Goal: Transaction & Acquisition: Purchase product/service

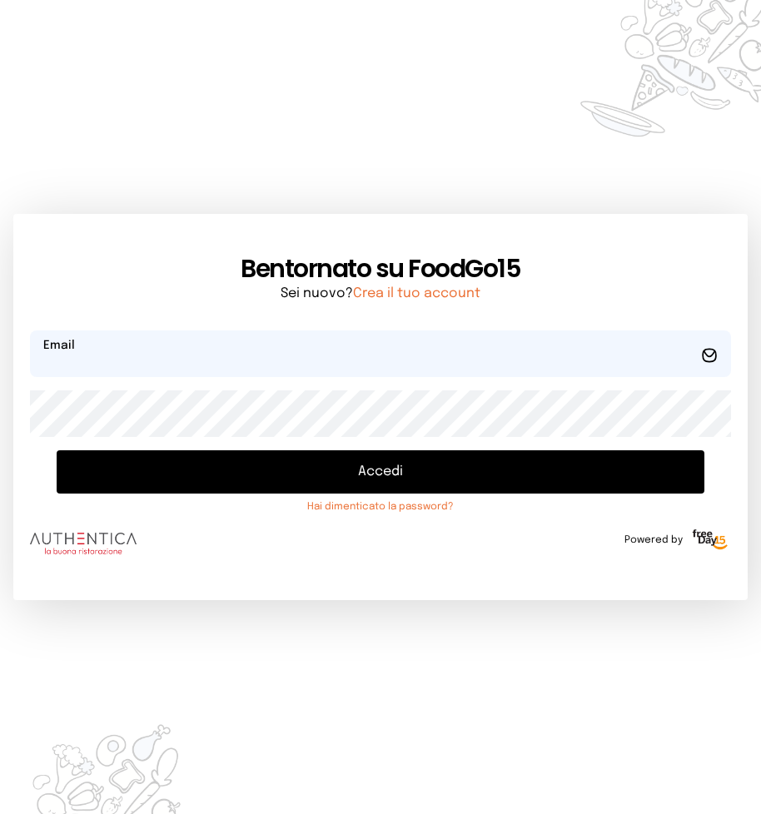
type input "**********"
click at [369, 471] on button "Accedi" at bounding box center [380, 471] width 647 height 43
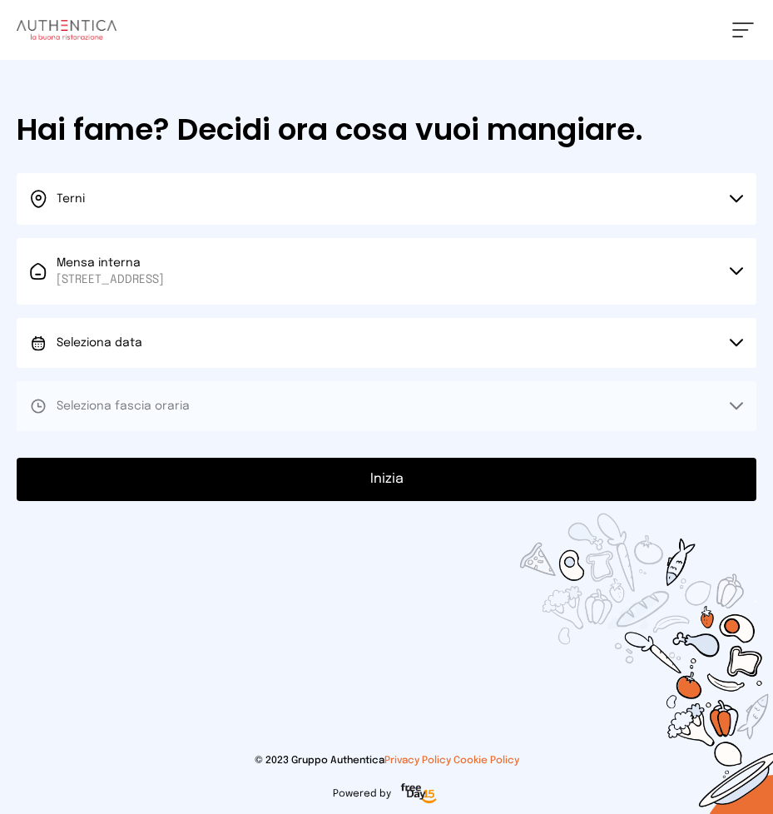
click at [736, 338] on button "Seleziona data" at bounding box center [387, 343] width 740 height 50
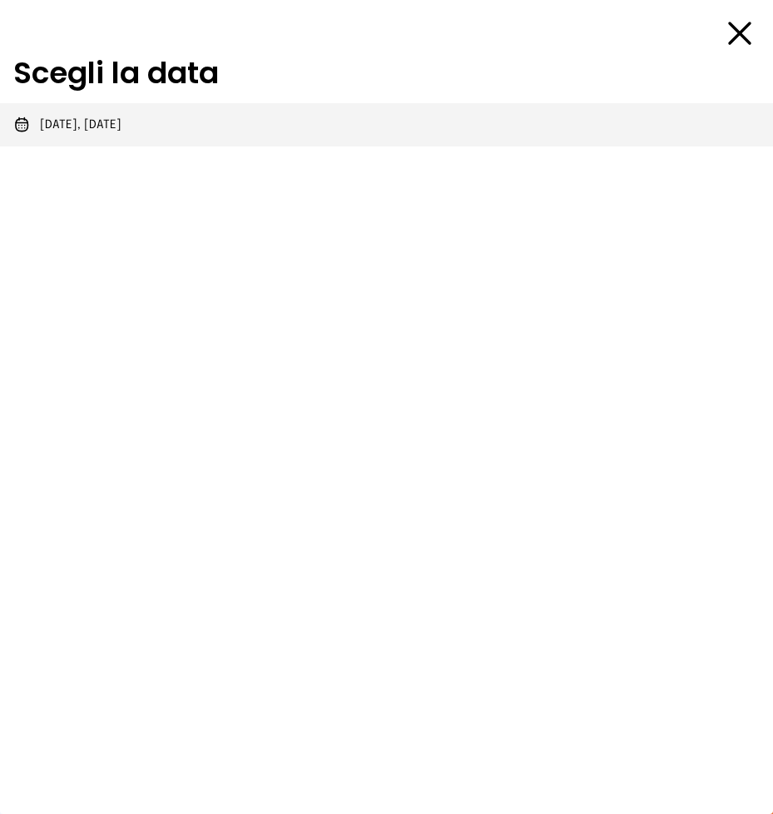
click at [59, 127] on span "[DATE], [DATE]" at bounding box center [81, 124] width 82 height 17
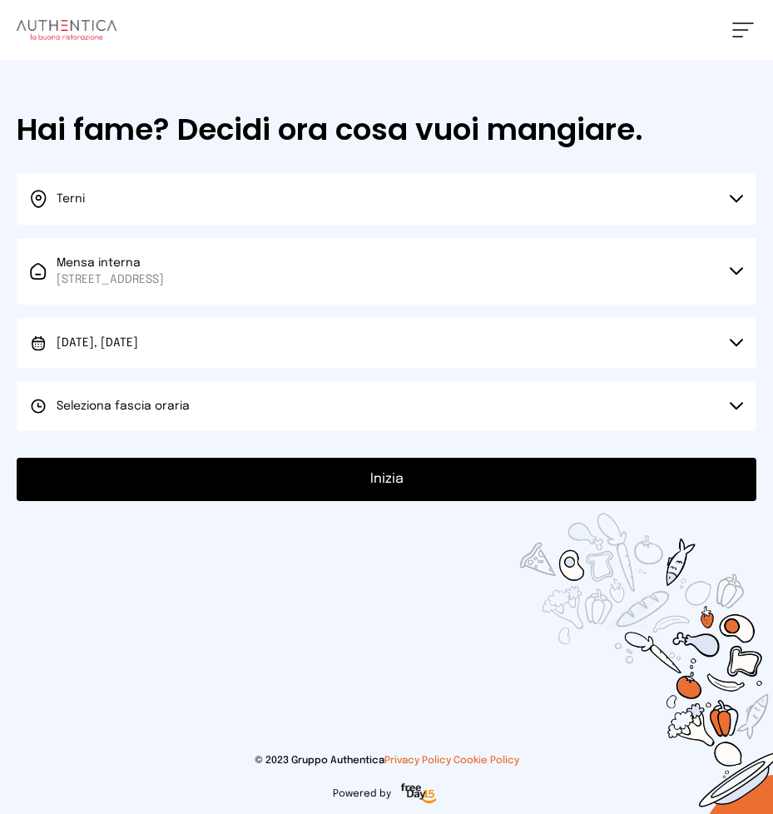
click at [732, 404] on icon at bounding box center [737, 406] width 12 height 6
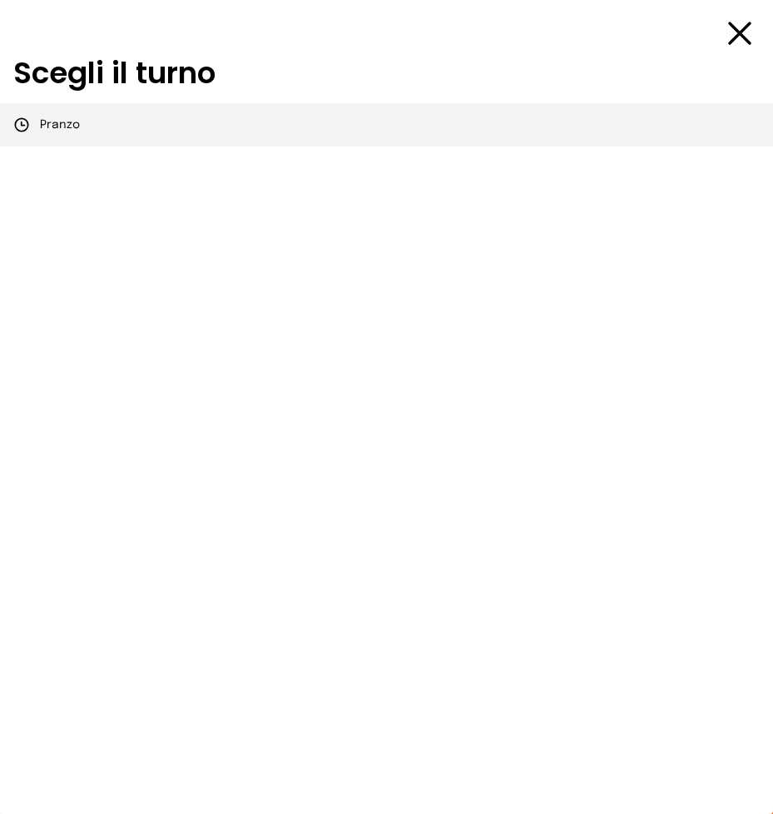
click at [36, 123] on div "Pranzo" at bounding box center [46, 124] width 67 height 17
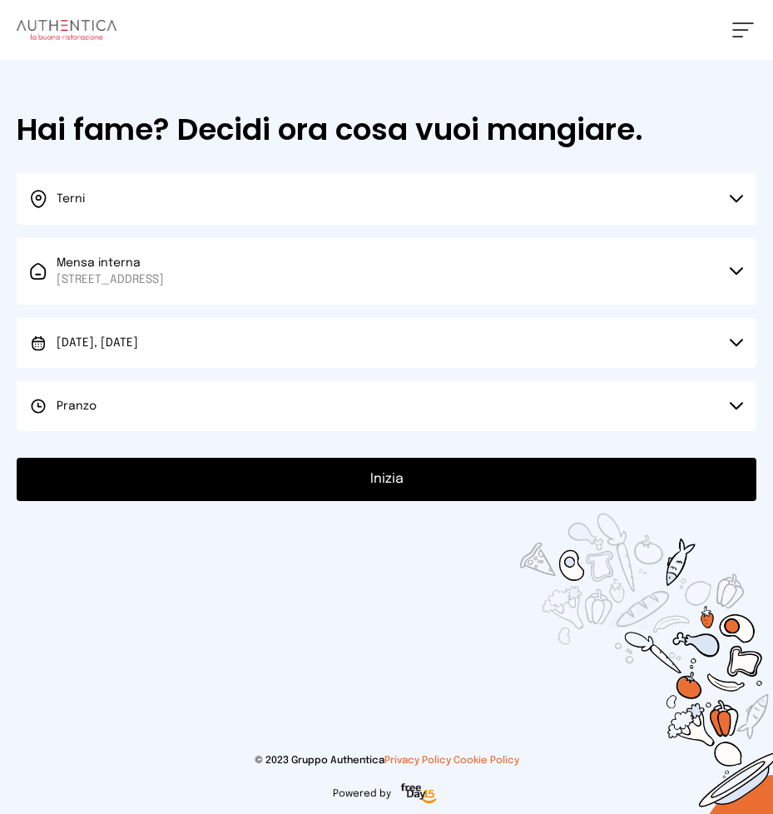
click at [394, 483] on button "Inizia" at bounding box center [387, 479] width 740 height 43
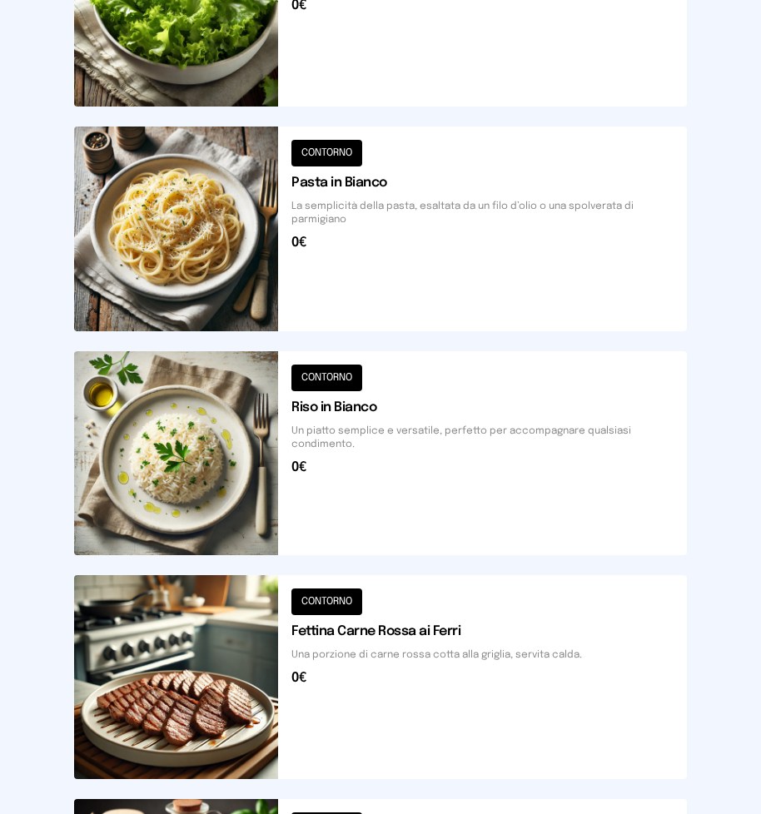
scroll to position [730, 0]
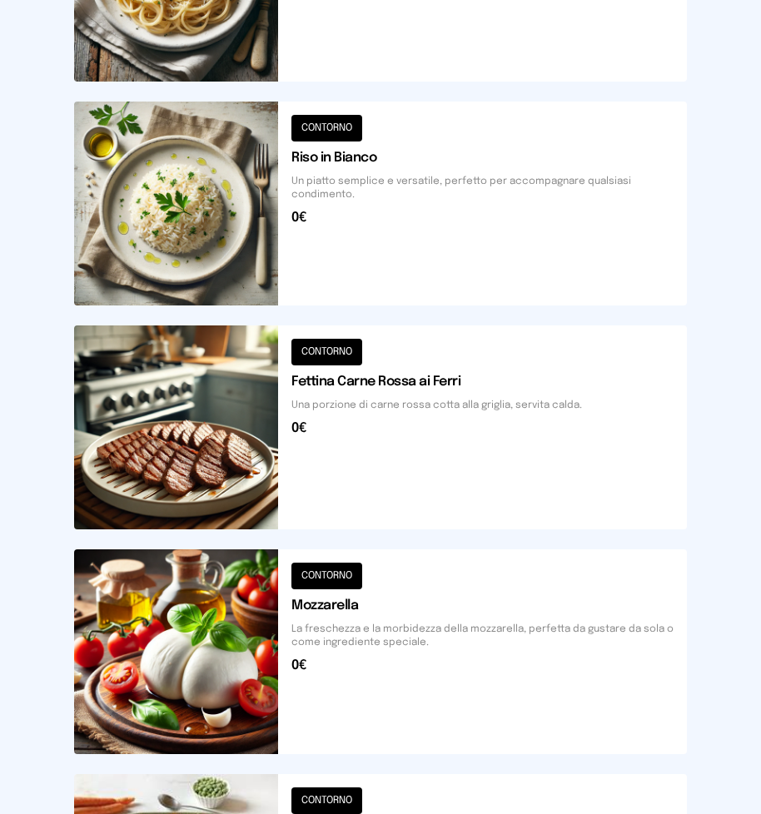
click at [199, 406] on button at bounding box center [380, 427] width 612 height 204
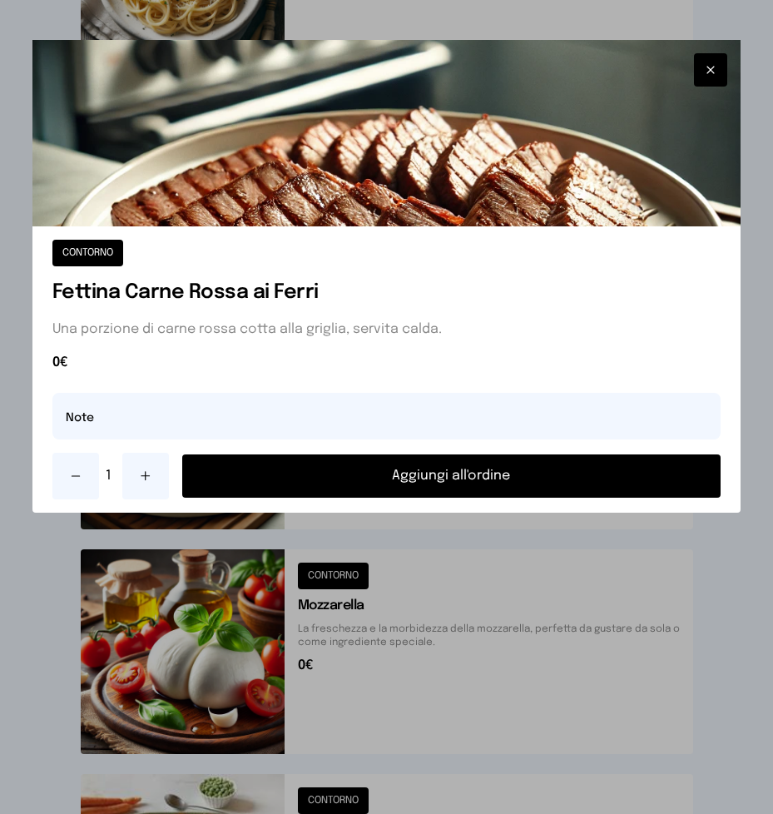
click at [424, 476] on button "Aggiungi all'ordine" at bounding box center [451, 475] width 539 height 43
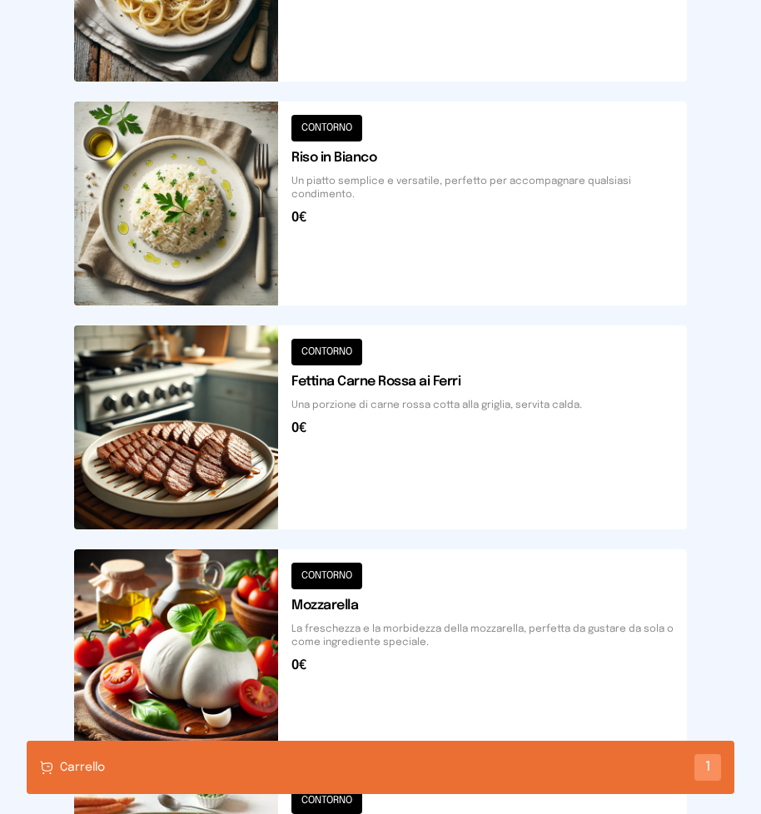
click at [171, 669] on button at bounding box center [380, 651] width 612 height 204
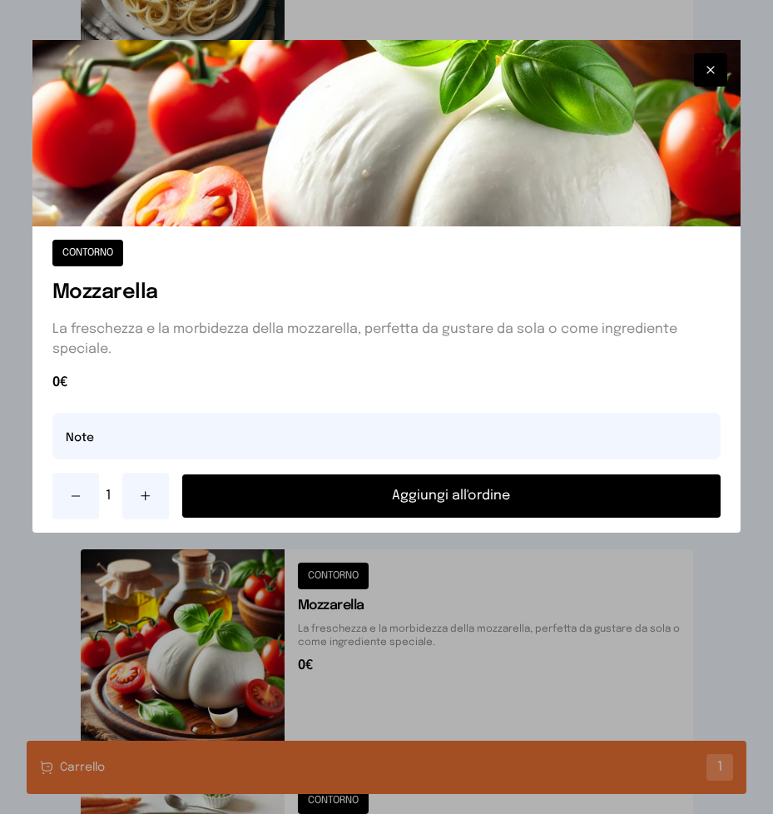
click at [379, 499] on button "Aggiungi all'ordine" at bounding box center [451, 495] width 539 height 43
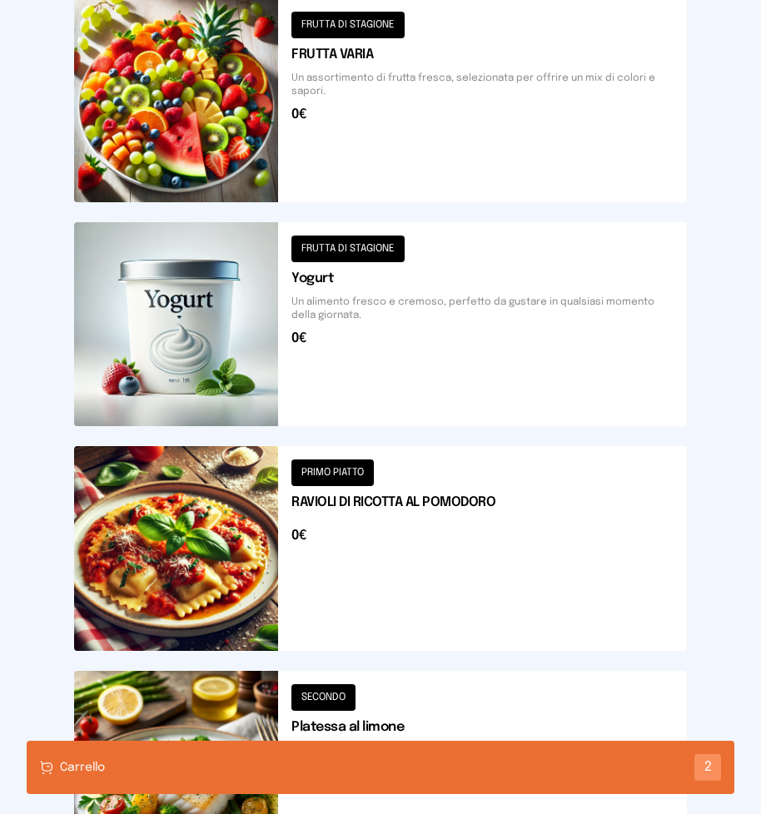
scroll to position [1812, 0]
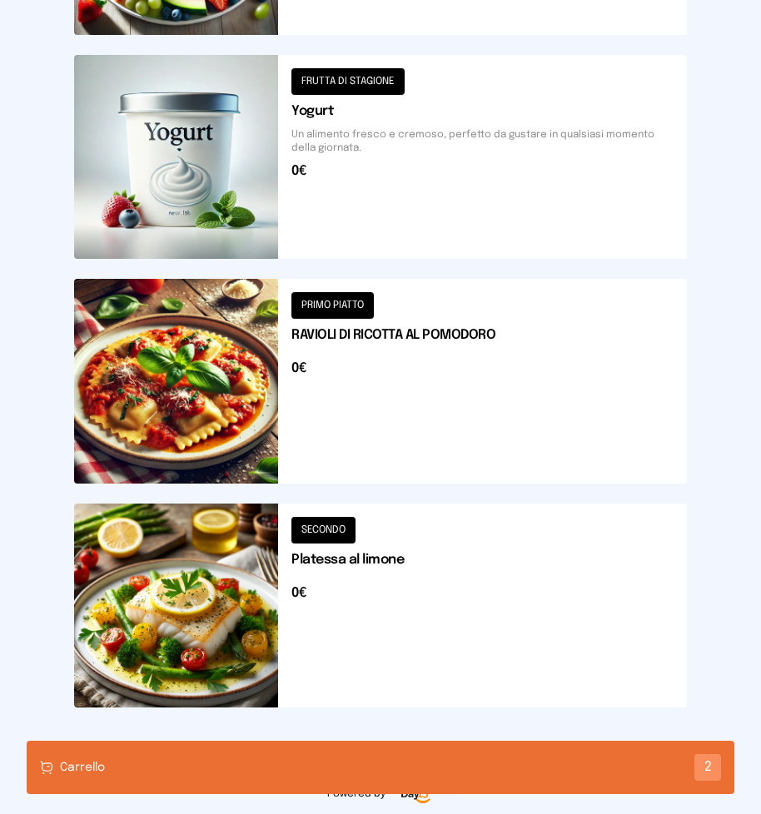
click at [227, 401] on button at bounding box center [380, 381] width 612 height 204
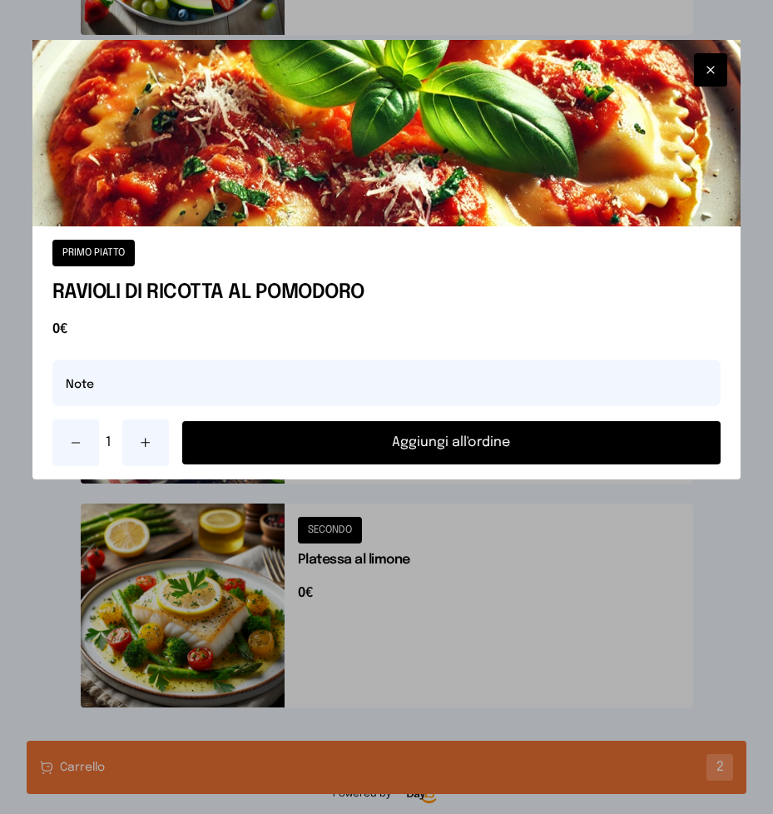
click at [397, 449] on button "Aggiungi all'ordine" at bounding box center [451, 442] width 539 height 43
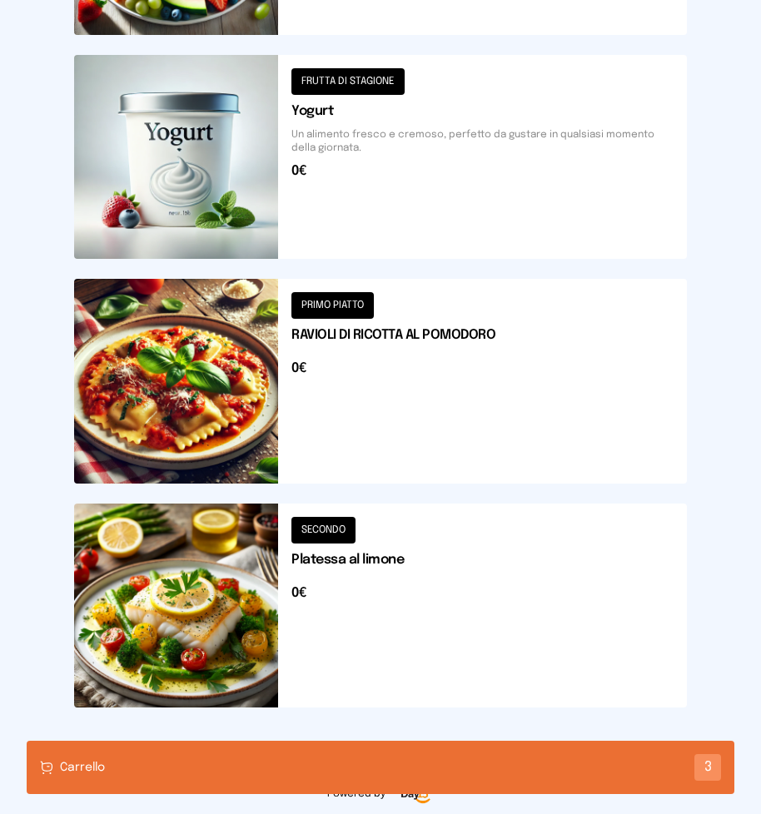
click at [319, 762] on div "Carrello 3" at bounding box center [380, 767] width 707 height 53
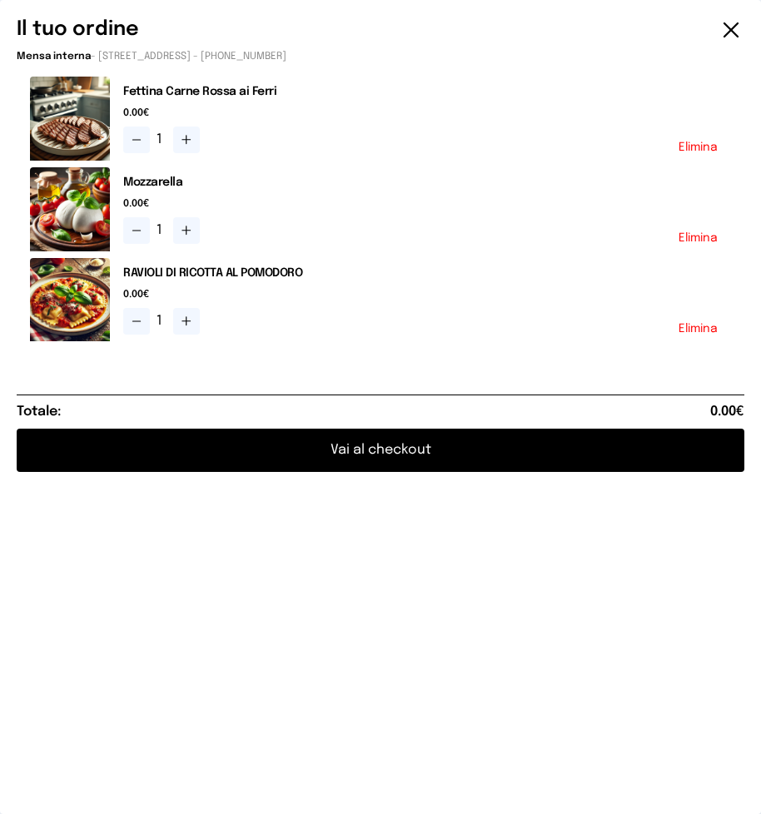
click at [698, 151] on button "Elimina" at bounding box center [697, 147] width 39 height 12
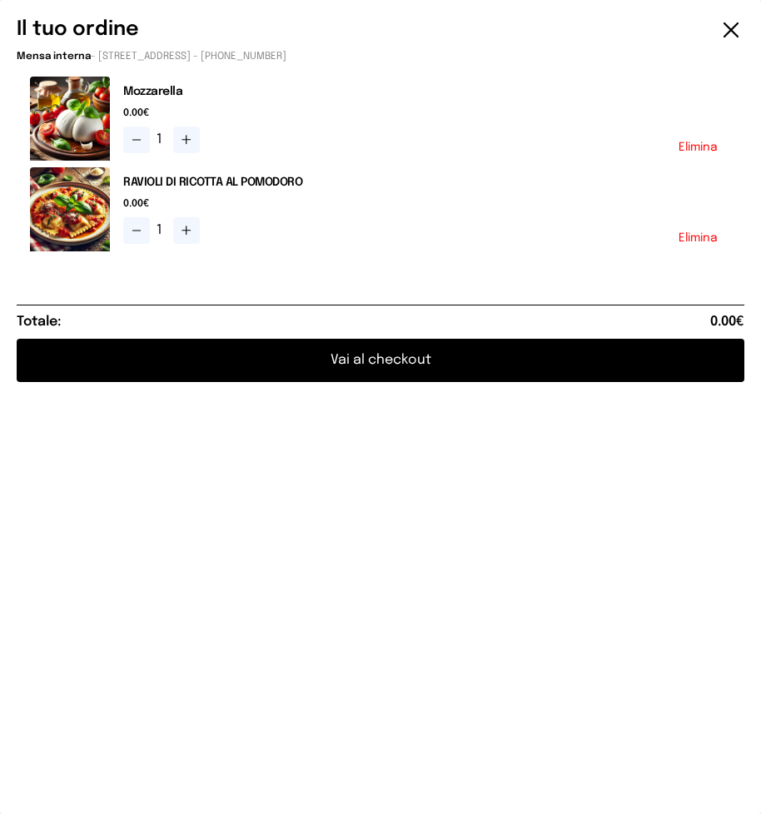
click at [359, 360] on button "Vai al checkout" at bounding box center [380, 360] width 727 height 43
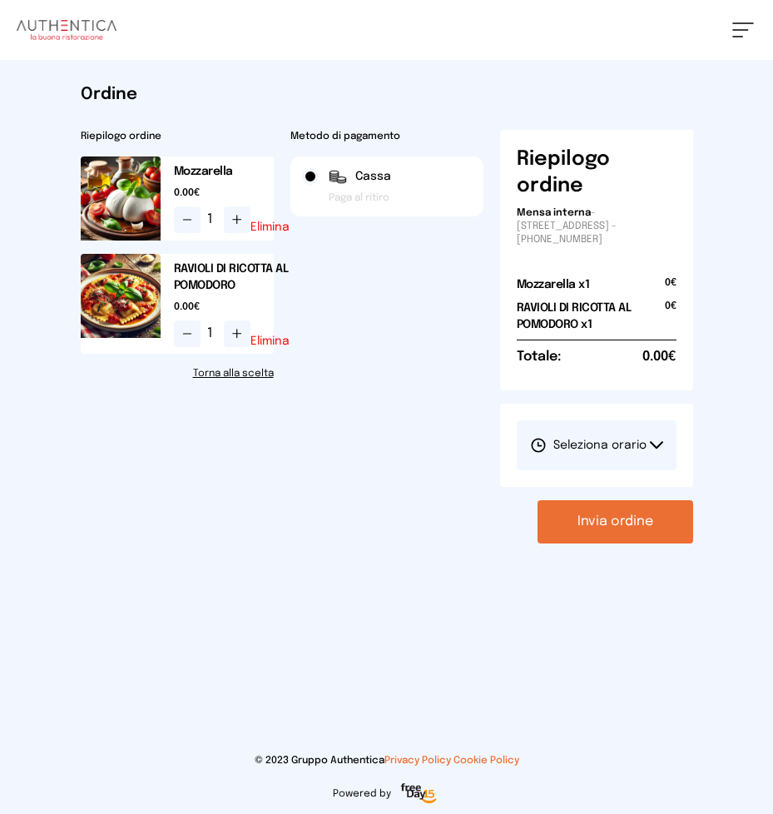
click at [244, 376] on link "Torna alla scelta" at bounding box center [177, 373] width 193 height 13
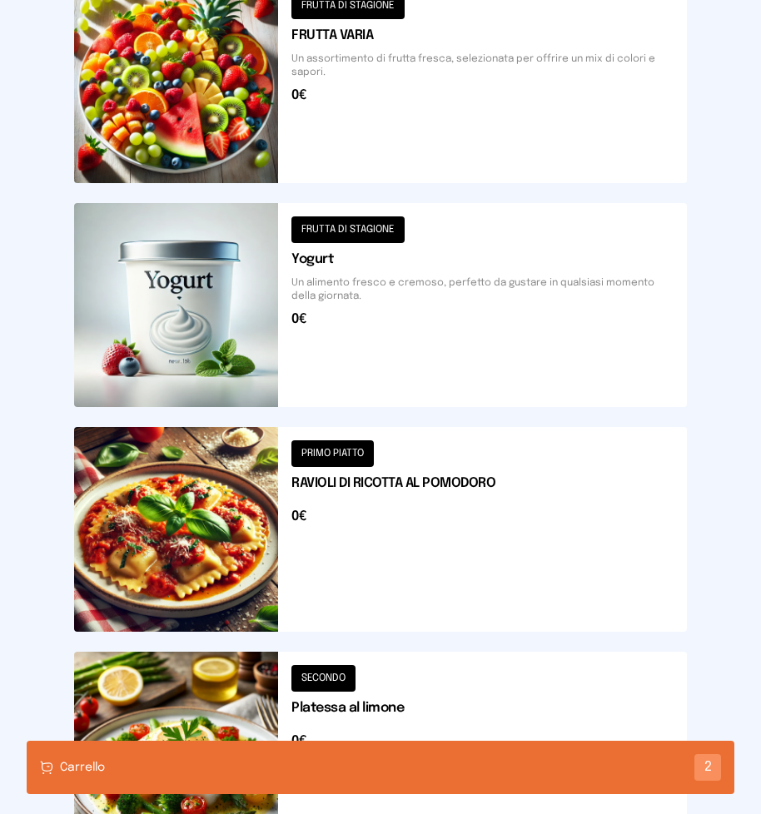
scroll to position [1812, 0]
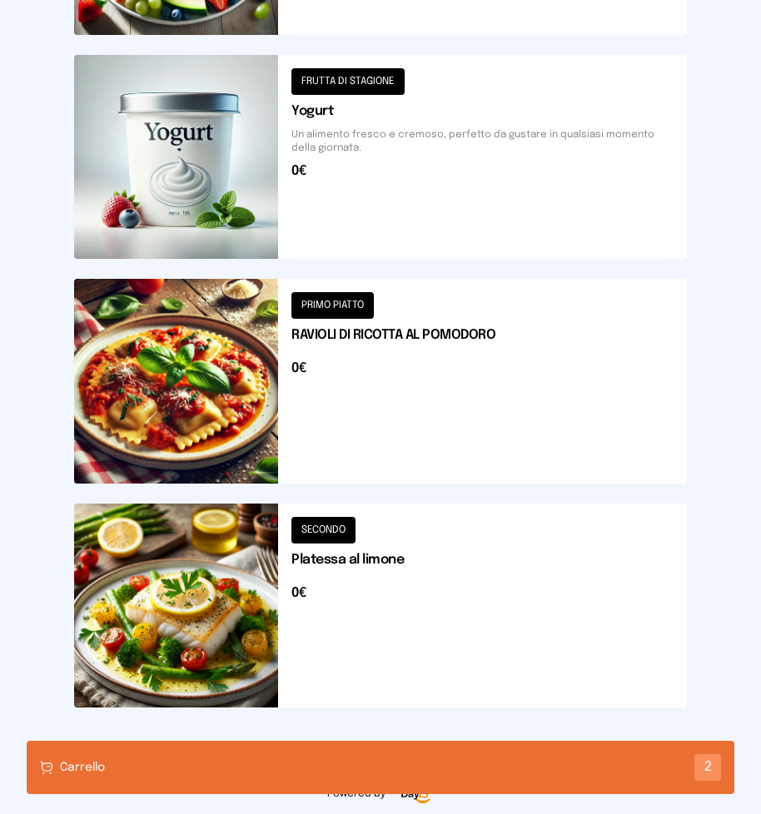
click at [352, 622] on button at bounding box center [380, 605] width 612 height 204
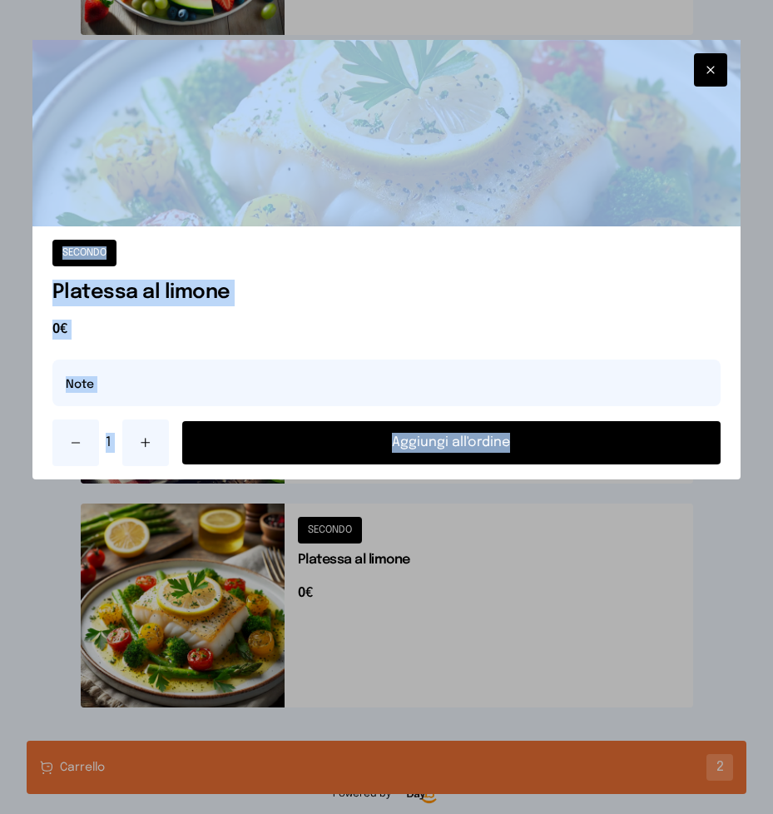
click at [352, 621] on div at bounding box center [386, 407] width 773 height 814
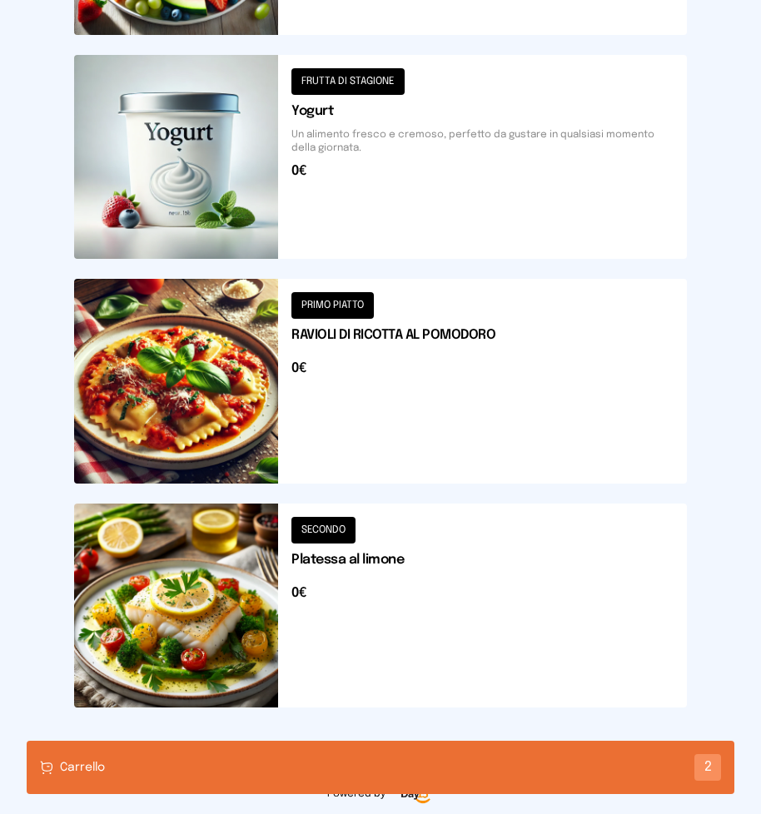
click at [280, 766] on div "Carrello 2" at bounding box center [380, 767] width 707 height 53
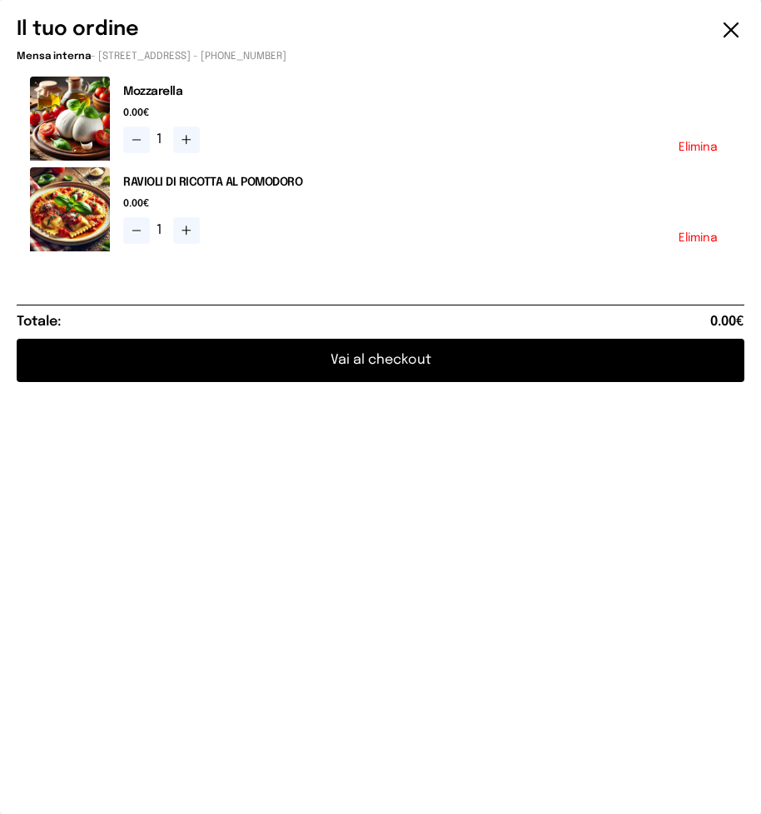
click at [357, 362] on button "Vai al checkout" at bounding box center [380, 360] width 727 height 43
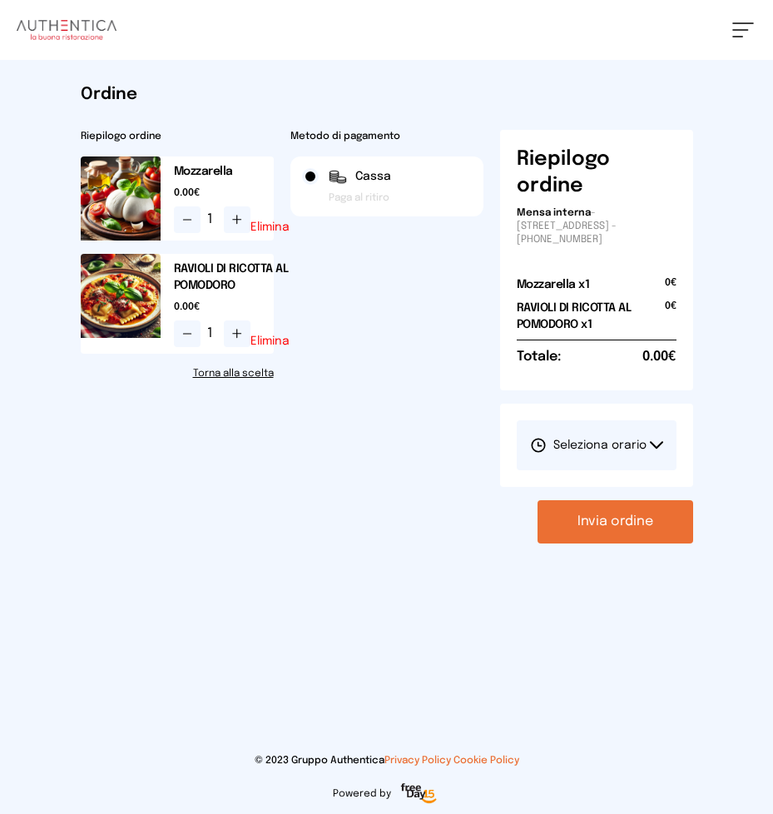
click at [254, 375] on link "Torna alla scelta" at bounding box center [177, 373] width 193 height 13
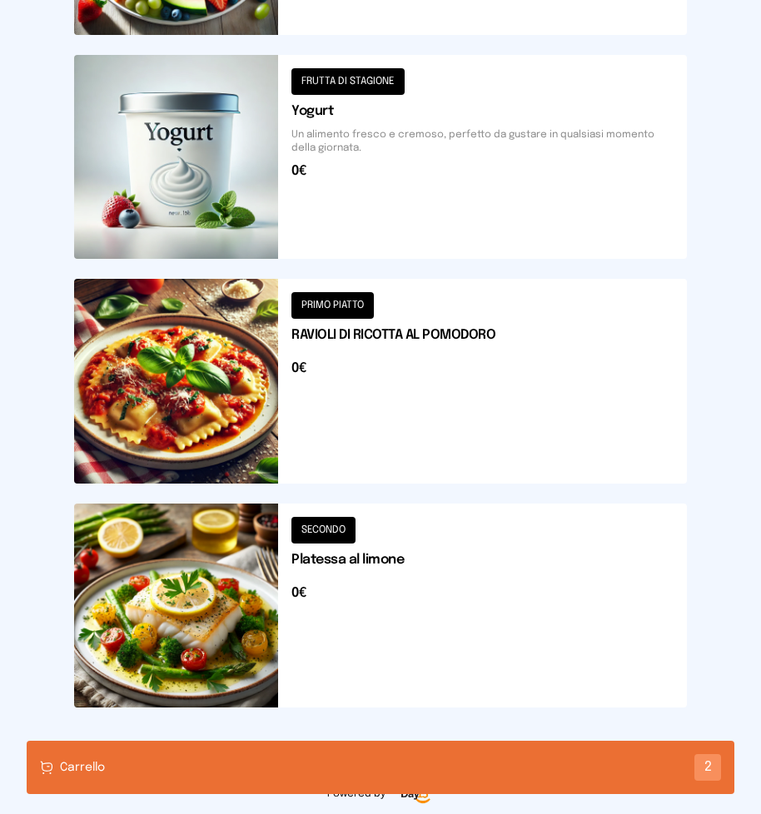
scroll to position [1729, 0]
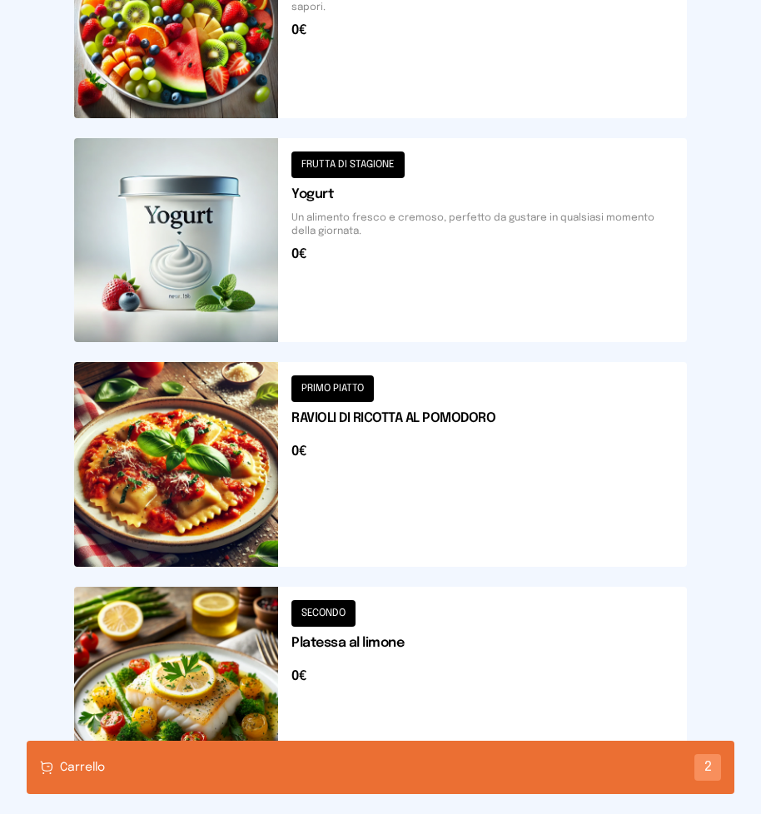
click at [186, 609] on button at bounding box center [380, 689] width 612 height 204
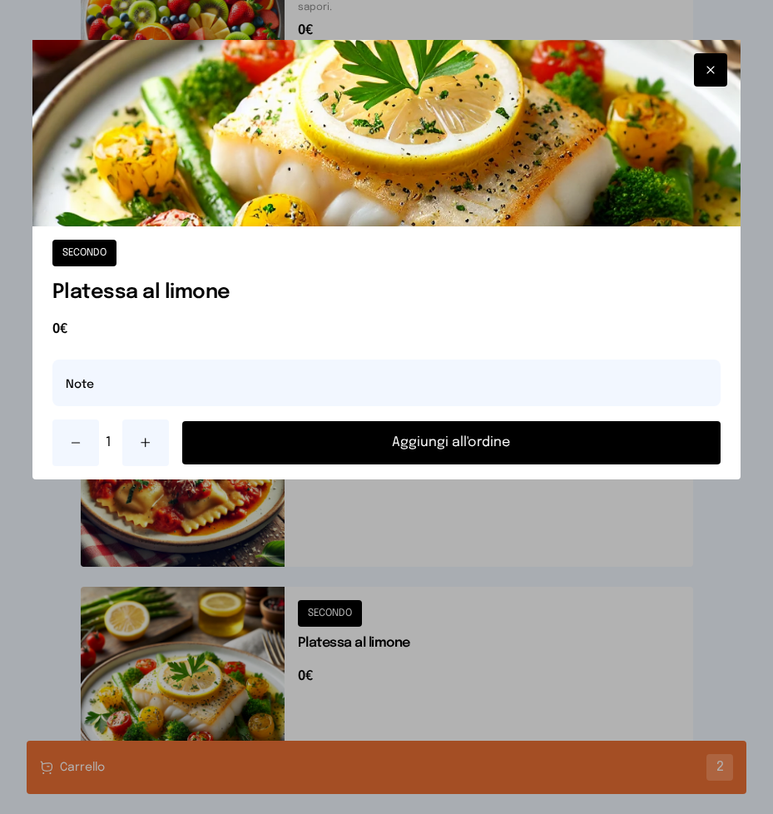
click at [360, 439] on button "Aggiungi all'ordine" at bounding box center [451, 442] width 539 height 43
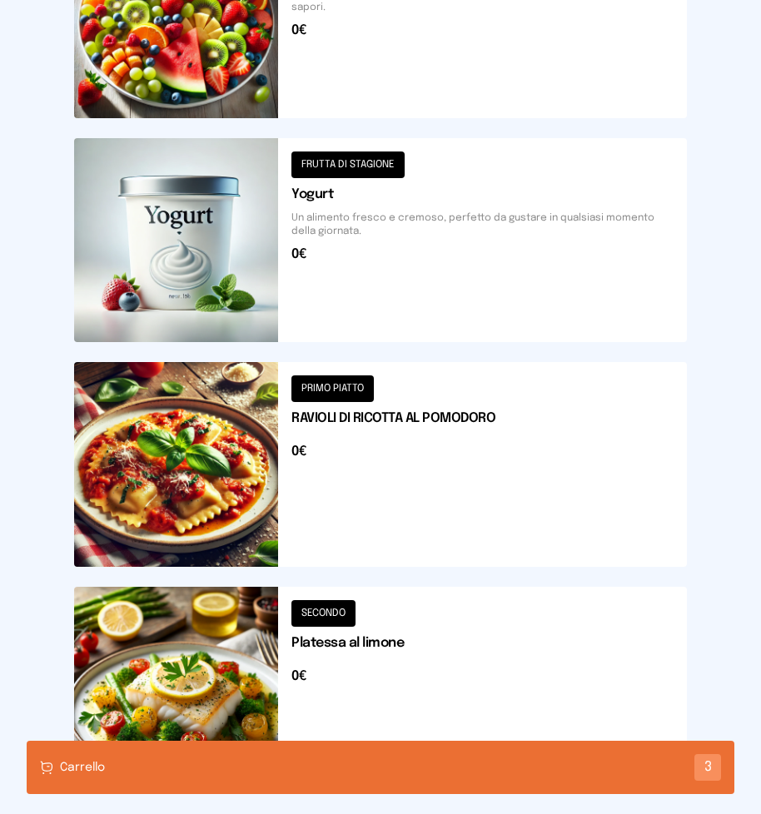
click at [257, 757] on div "Carrello 3" at bounding box center [380, 767] width 707 height 53
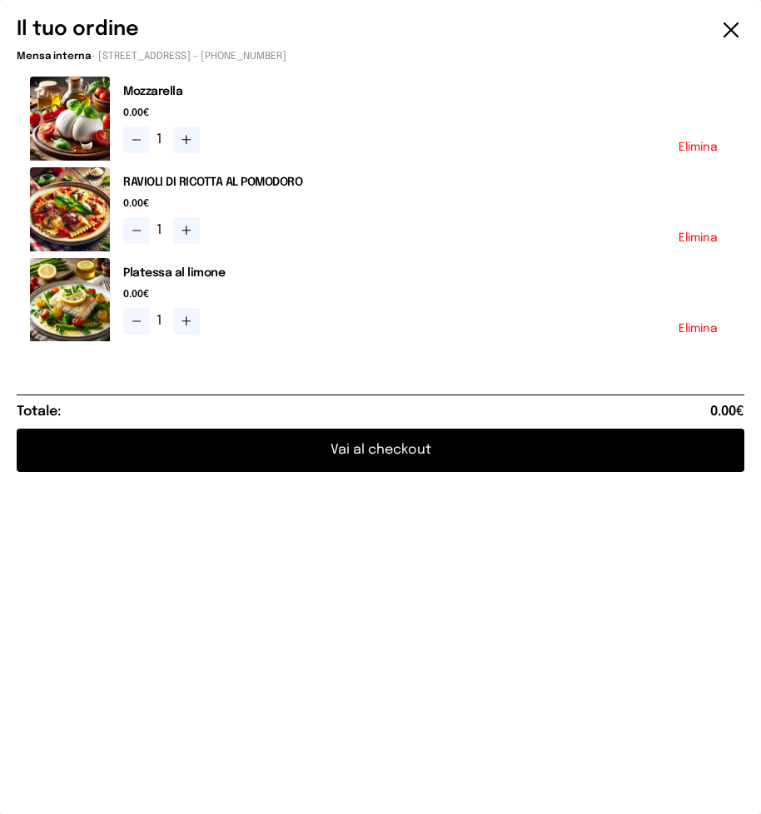
click at [354, 447] on button "Vai al checkout" at bounding box center [380, 450] width 727 height 43
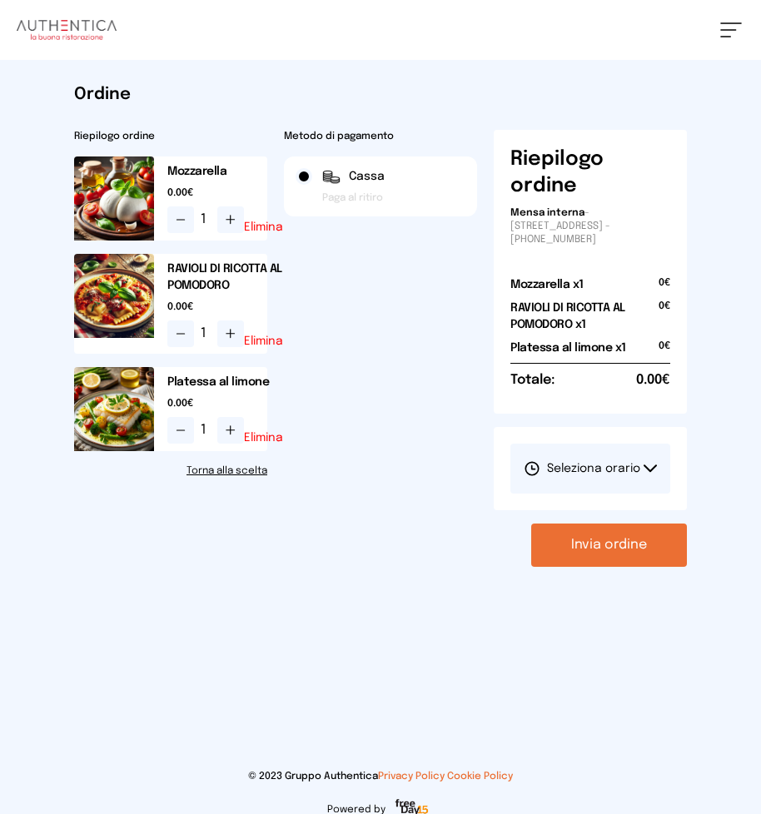
click at [645, 464] on icon at bounding box center [649, 468] width 13 height 8
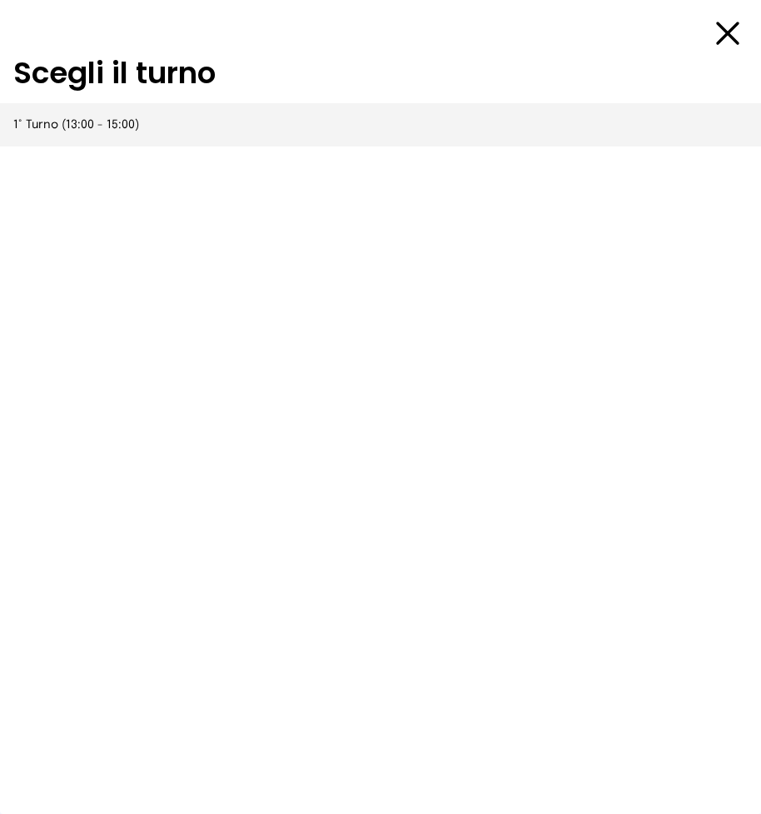
click at [113, 123] on span "1° Turno (13:00 - 15:00)" at bounding box center [76, 124] width 126 height 17
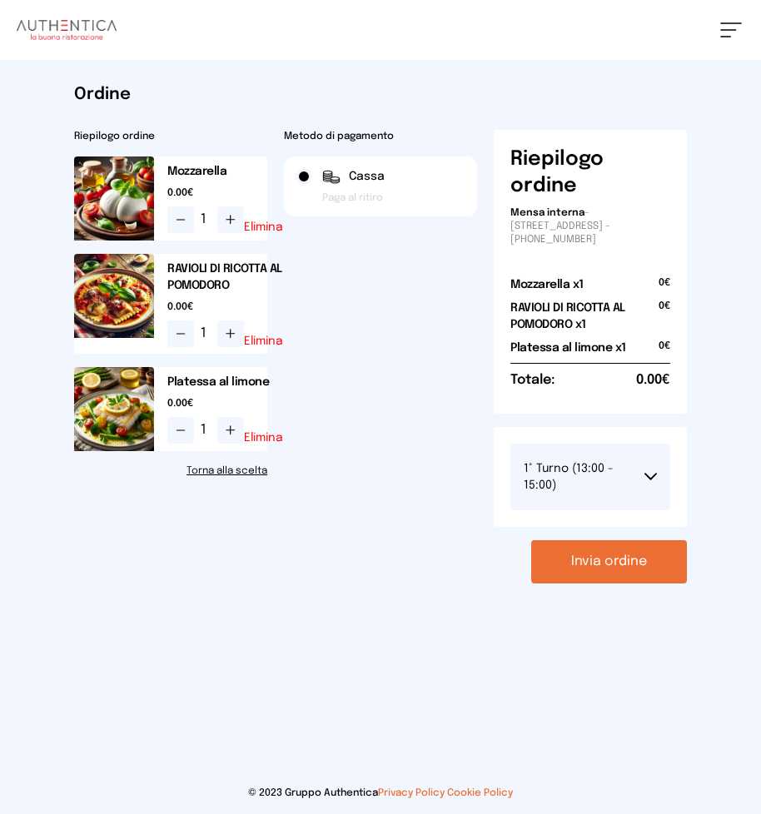
click at [637, 567] on button "Invia ordine" at bounding box center [609, 561] width 156 height 43
